Goal: Find contact information: Find contact information

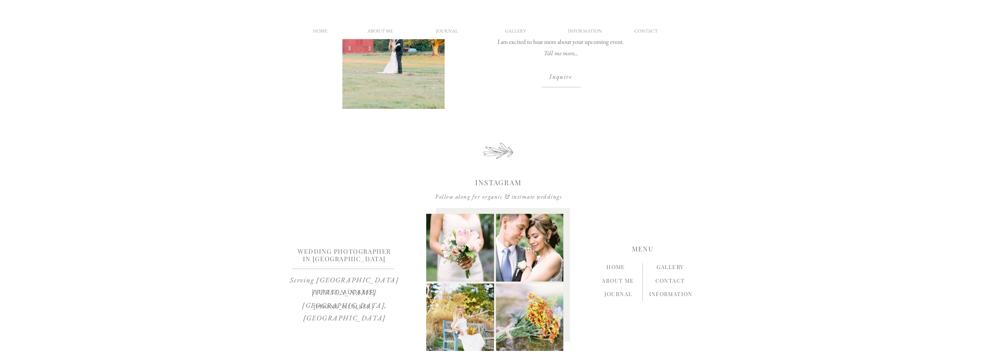
scroll to position [742, 0]
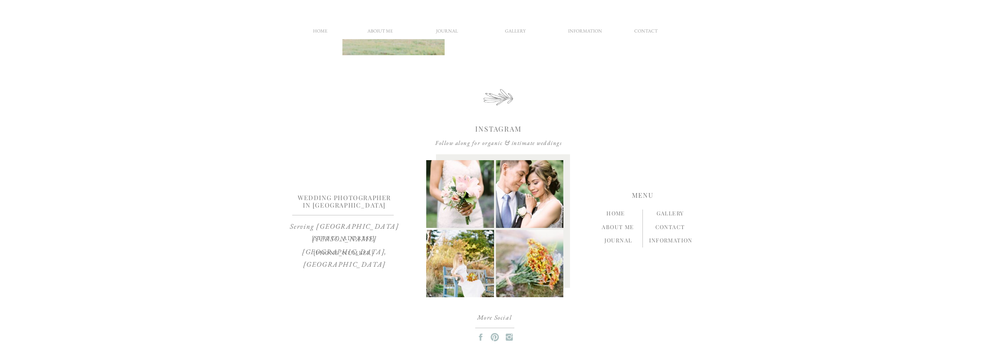
click at [501, 195] on img at bounding box center [530, 194] width 68 height 68
click at [492, 215] on img at bounding box center [460, 194] width 68 height 68
drag, startPoint x: 302, startPoint y: 237, endPoint x: 381, endPoint y: 245, distance: 79.1
click at [381, 245] on p "[STREET_ADDRESS]" at bounding box center [344, 239] width 92 height 13
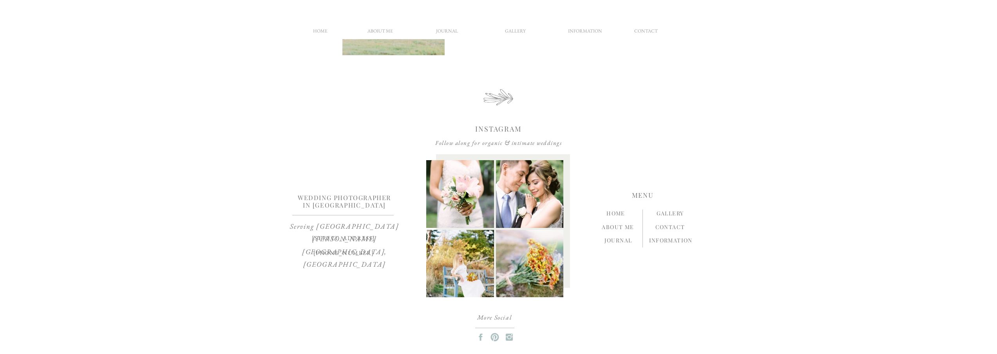
copy p "[STREET_ADDRESS]"
click at [488, 318] on p "More social" at bounding box center [494, 319] width 81 height 10
click at [514, 338] on icon at bounding box center [509, 337] width 11 height 9
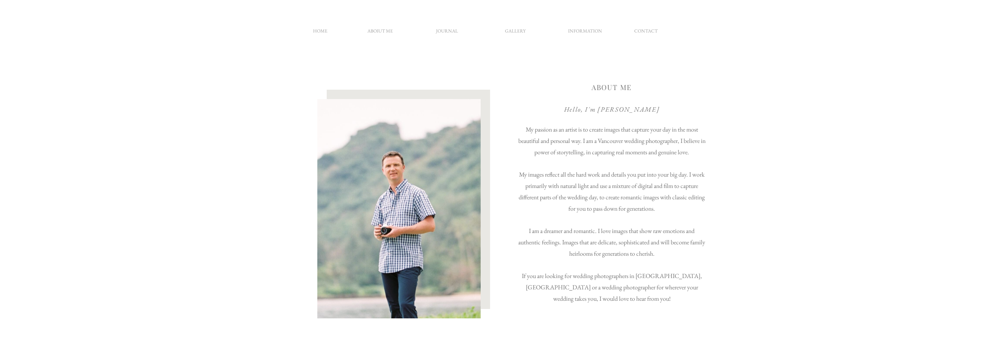
scroll to position [0, 0]
